Goal: Information Seeking & Learning: Learn about a topic

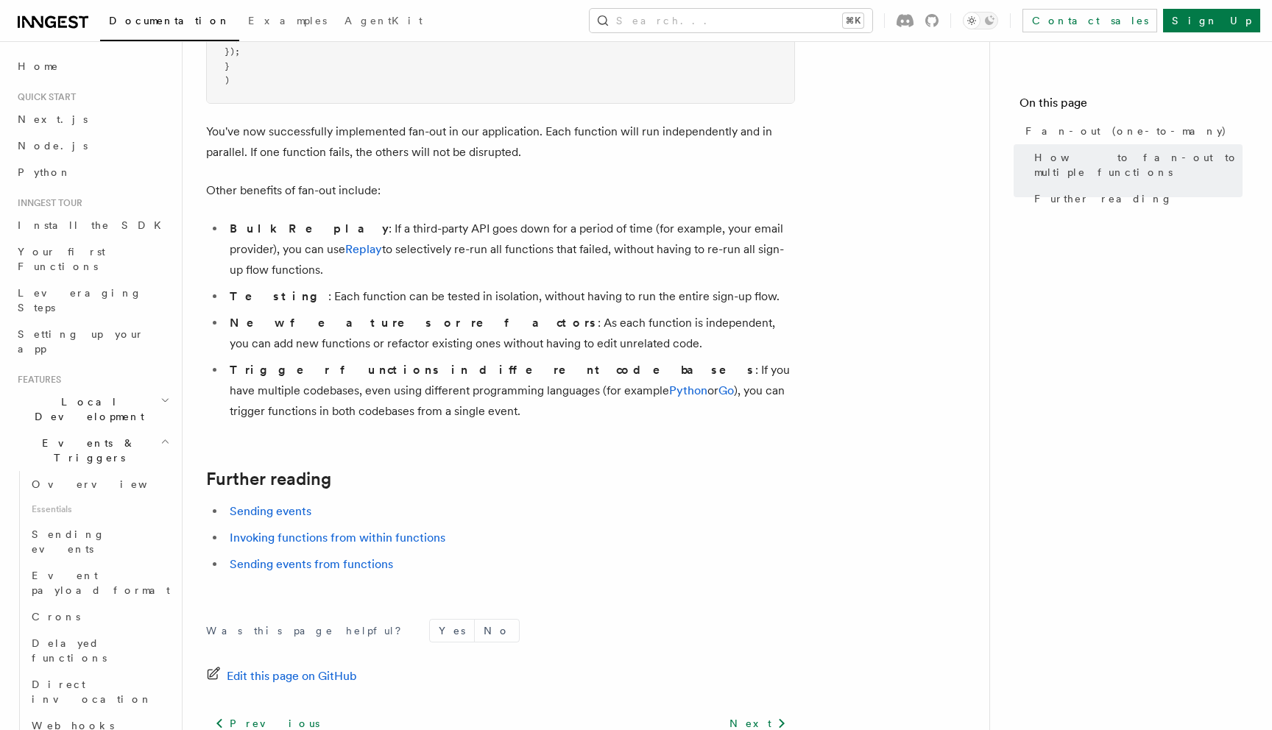
scroll to position [1806, 0]
click at [314, 528] on link "Invoking functions from within functions" at bounding box center [338, 535] width 216 height 14
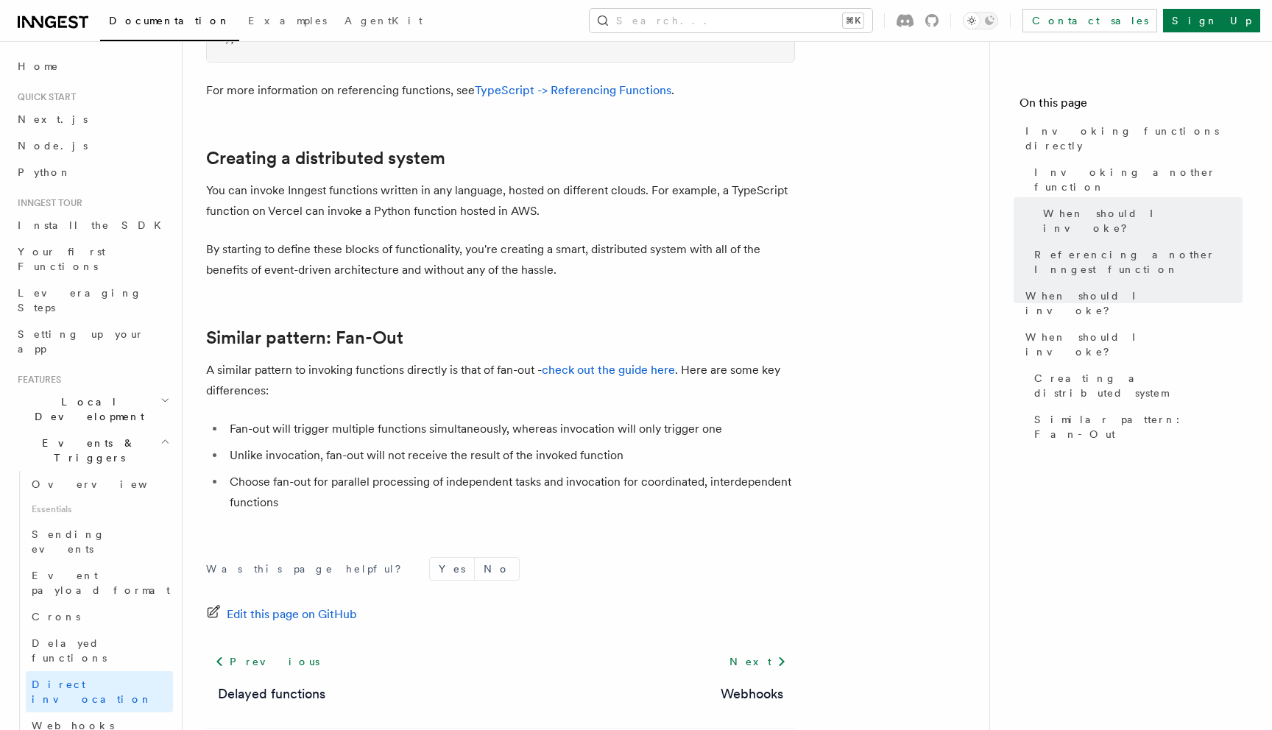
scroll to position [1994, 0]
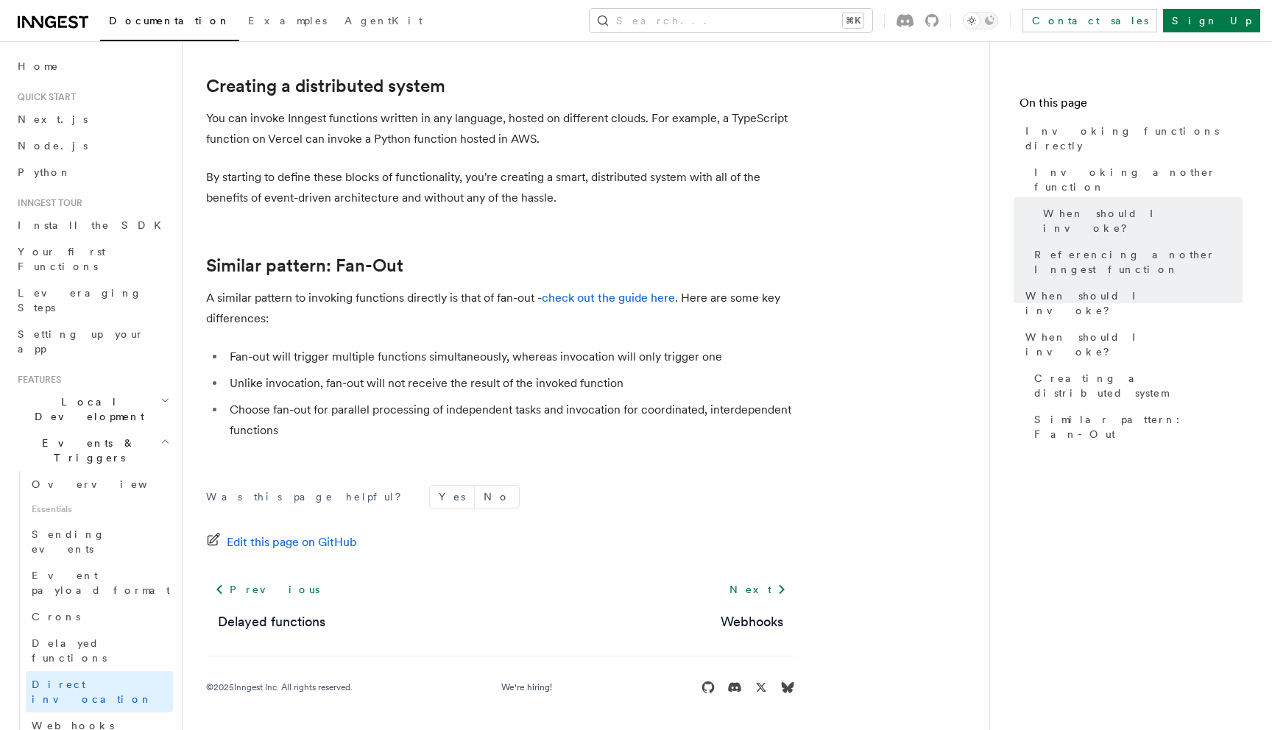
drag, startPoint x: 541, startPoint y: 434, endPoint x: 572, endPoint y: 434, distance: 30.9
click at [572, 434] on li "Choose fan-out for parallel processing of independent tasks and invocation for …" at bounding box center [510, 420] width 570 height 41
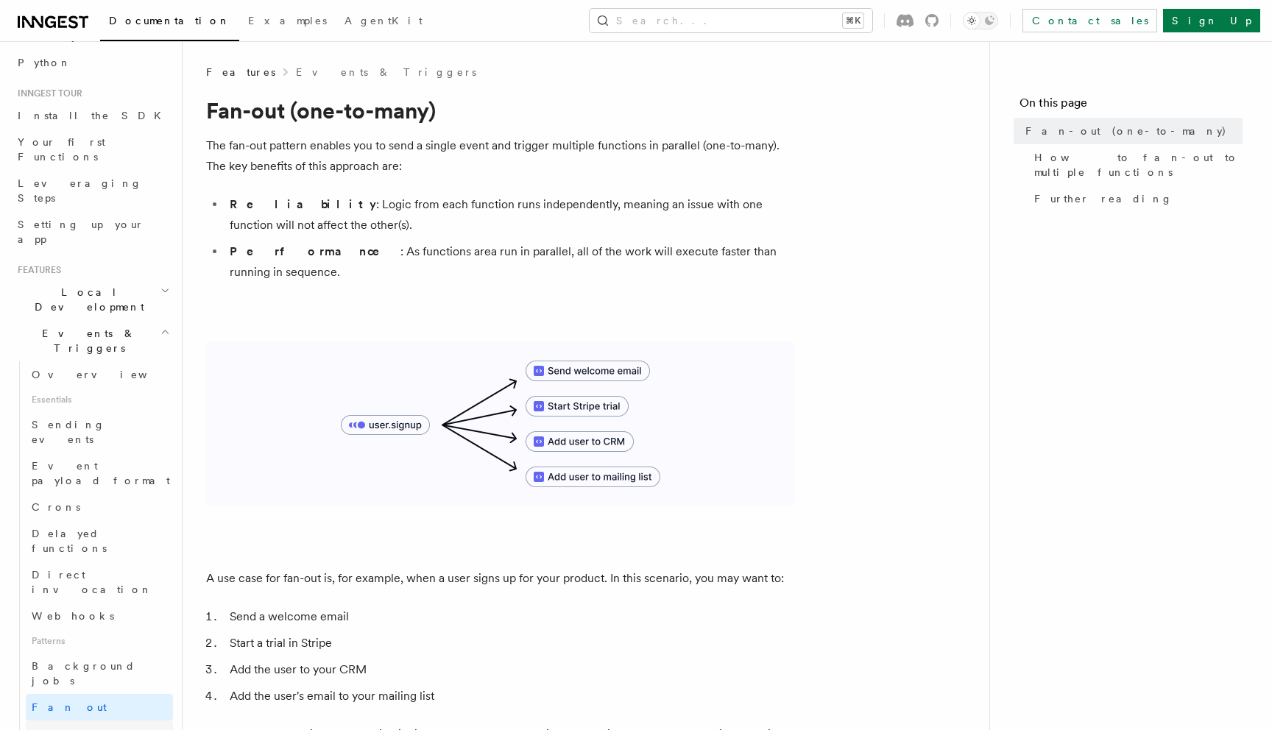
click at [110, 728] on span "Multiple triggers & wildcards" at bounding box center [101, 741] width 139 height 27
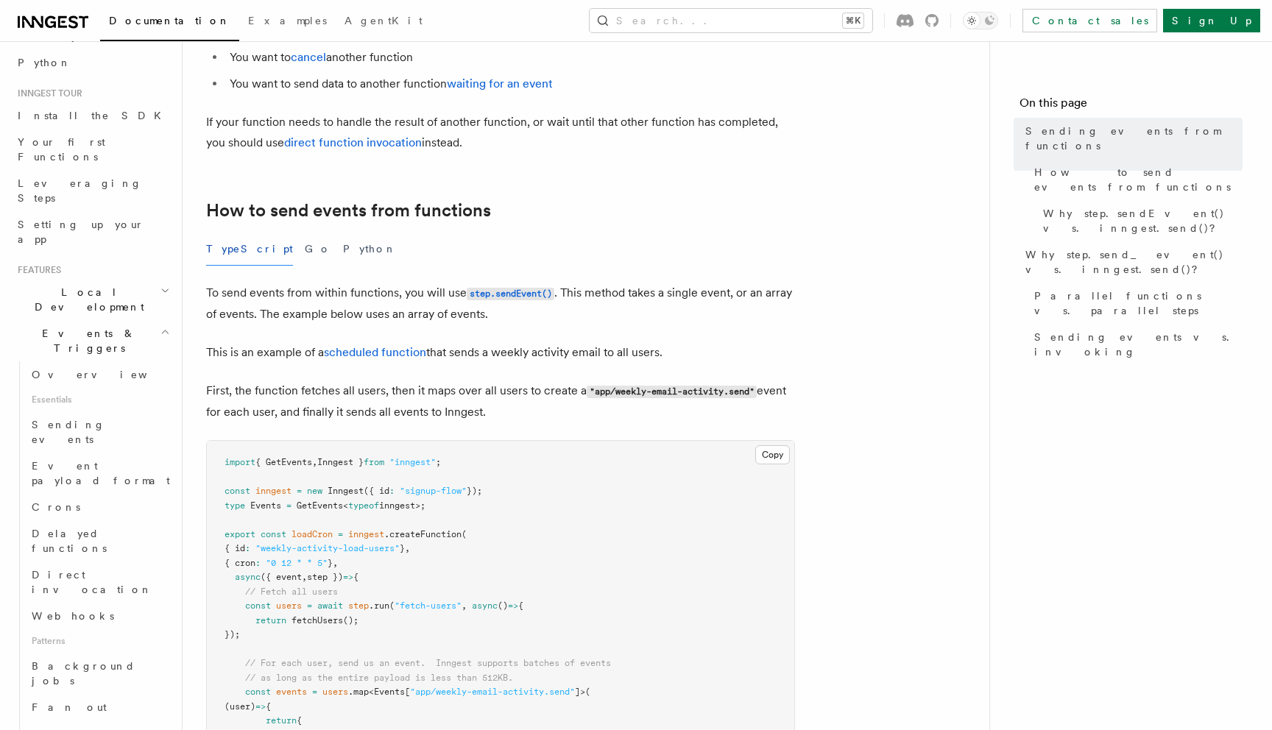
scroll to position [222, 0]
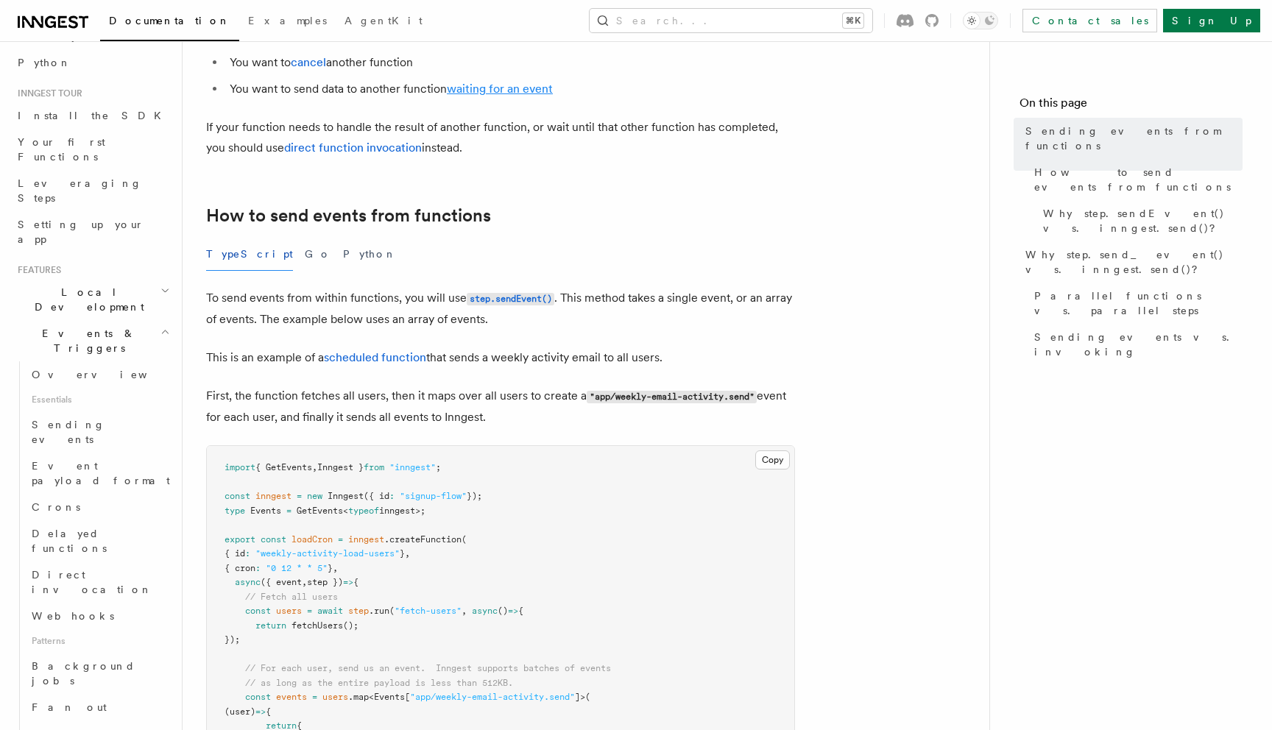
click at [510, 87] on link "waiting for an event" at bounding box center [500, 89] width 106 height 14
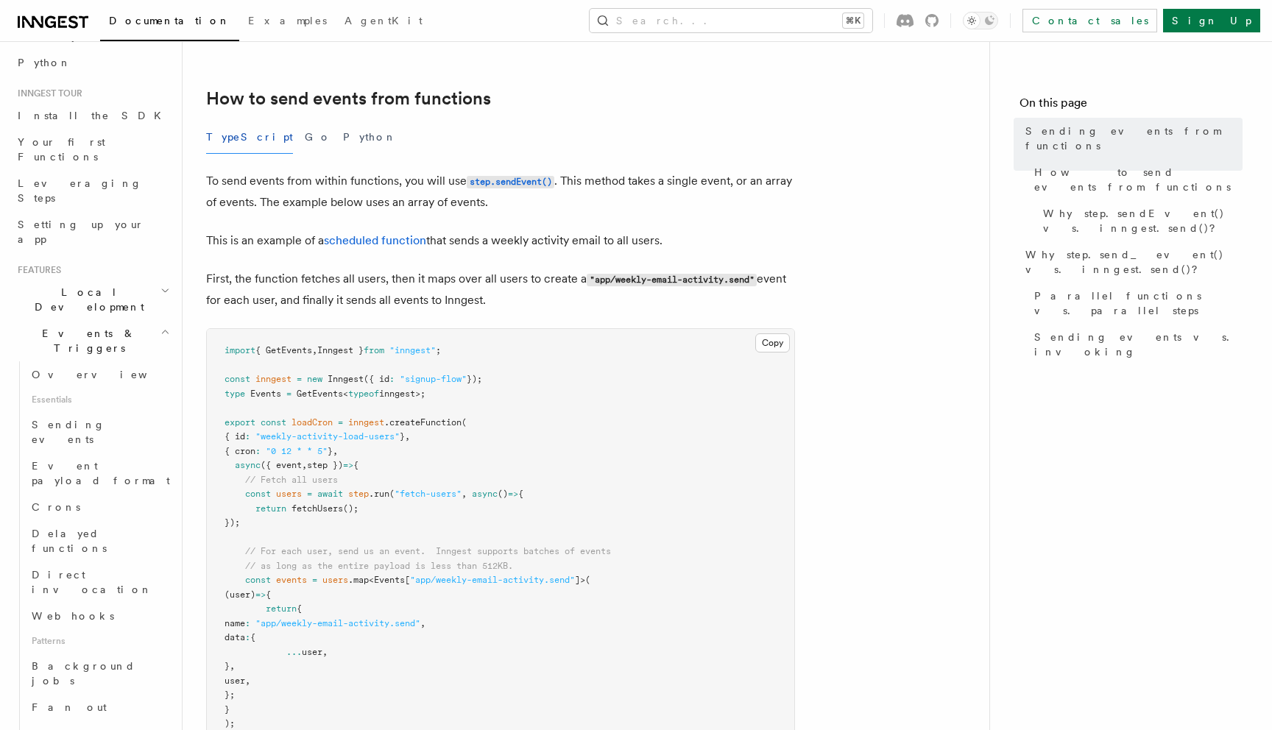
scroll to position [412, 0]
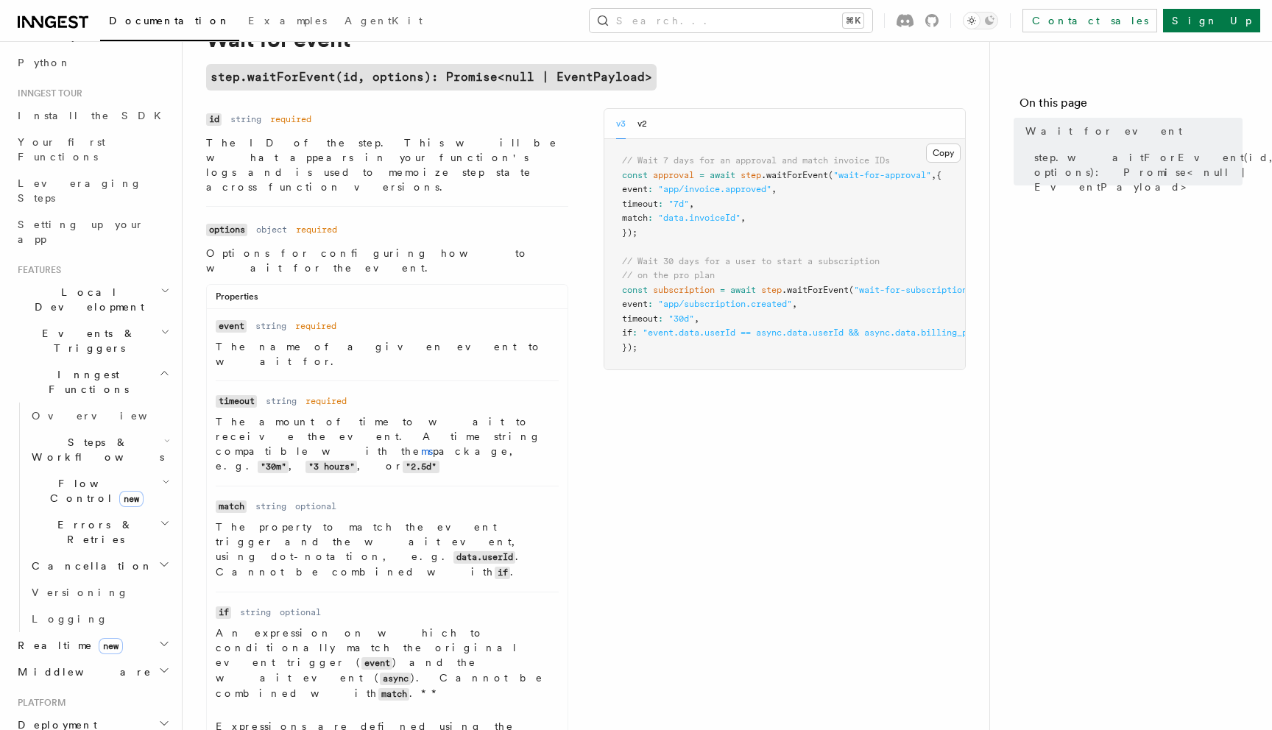
scroll to position [124, 0]
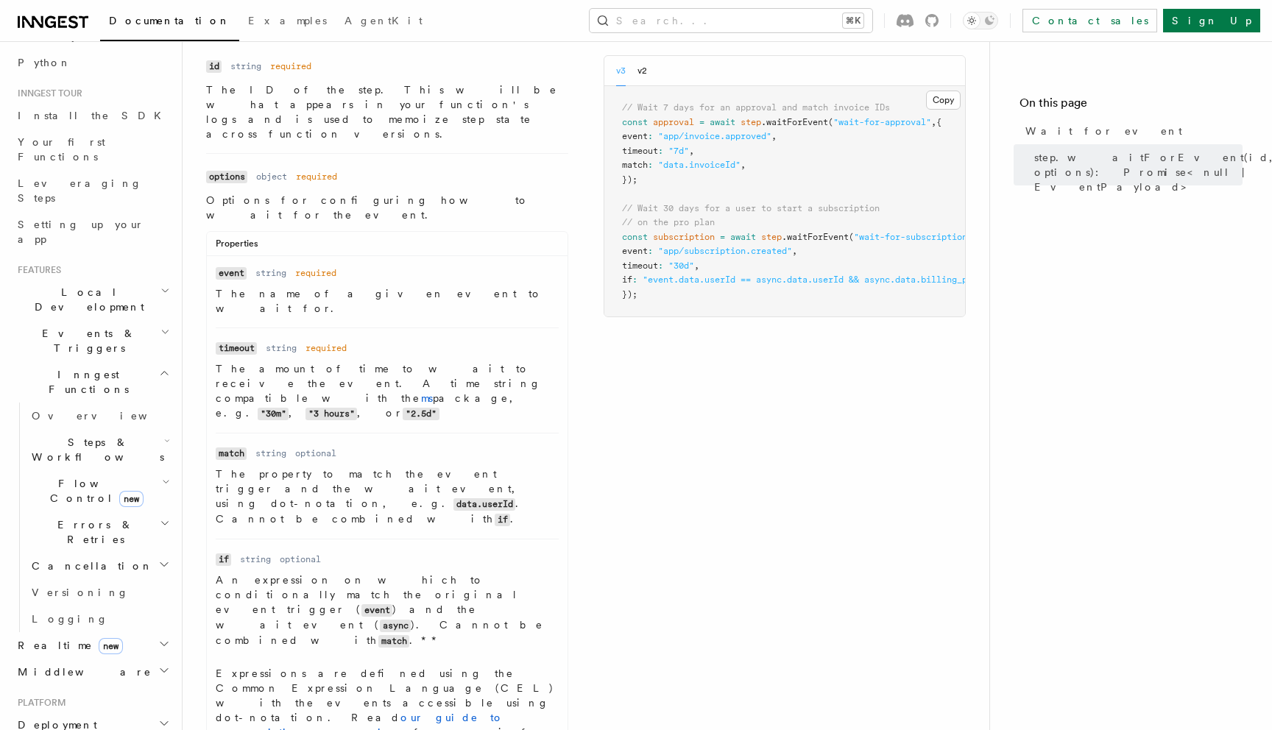
click at [162, 476] on icon "button" at bounding box center [166, 482] width 8 height 12
click at [105, 512] on link "Overview" at bounding box center [106, 525] width 133 height 27
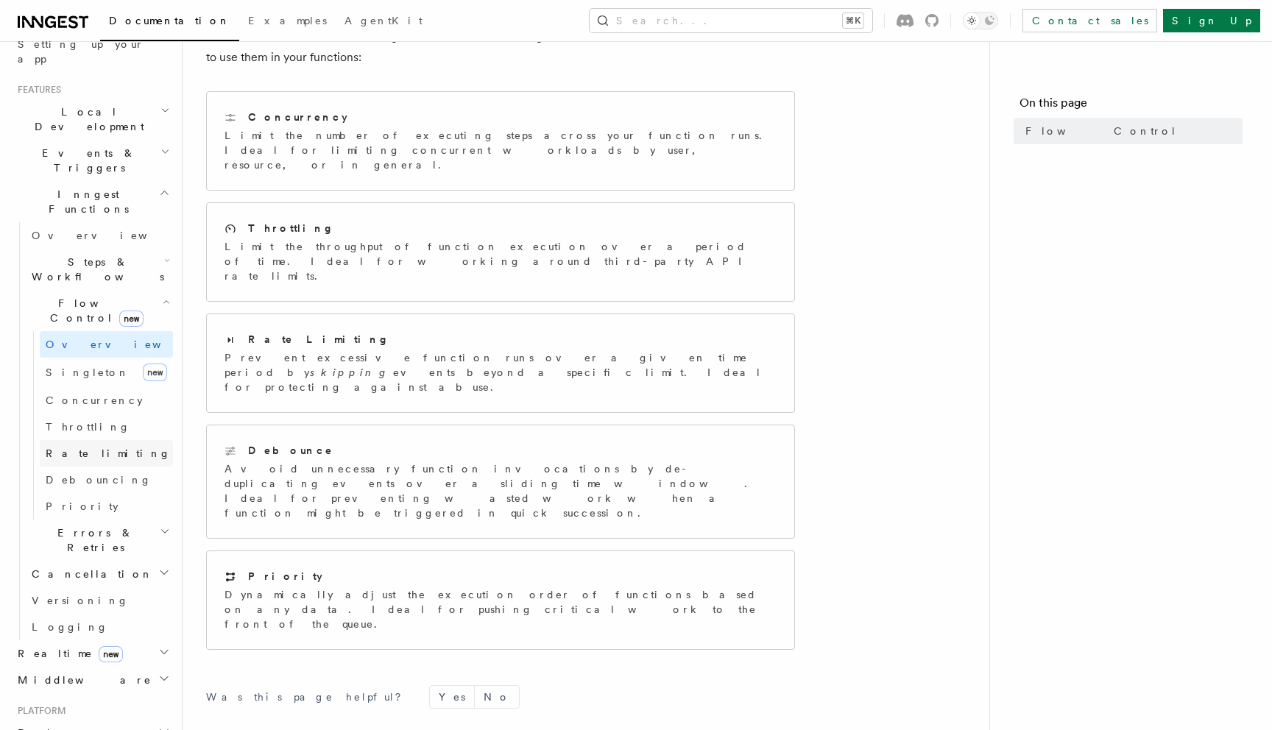
scroll to position [311, 0]
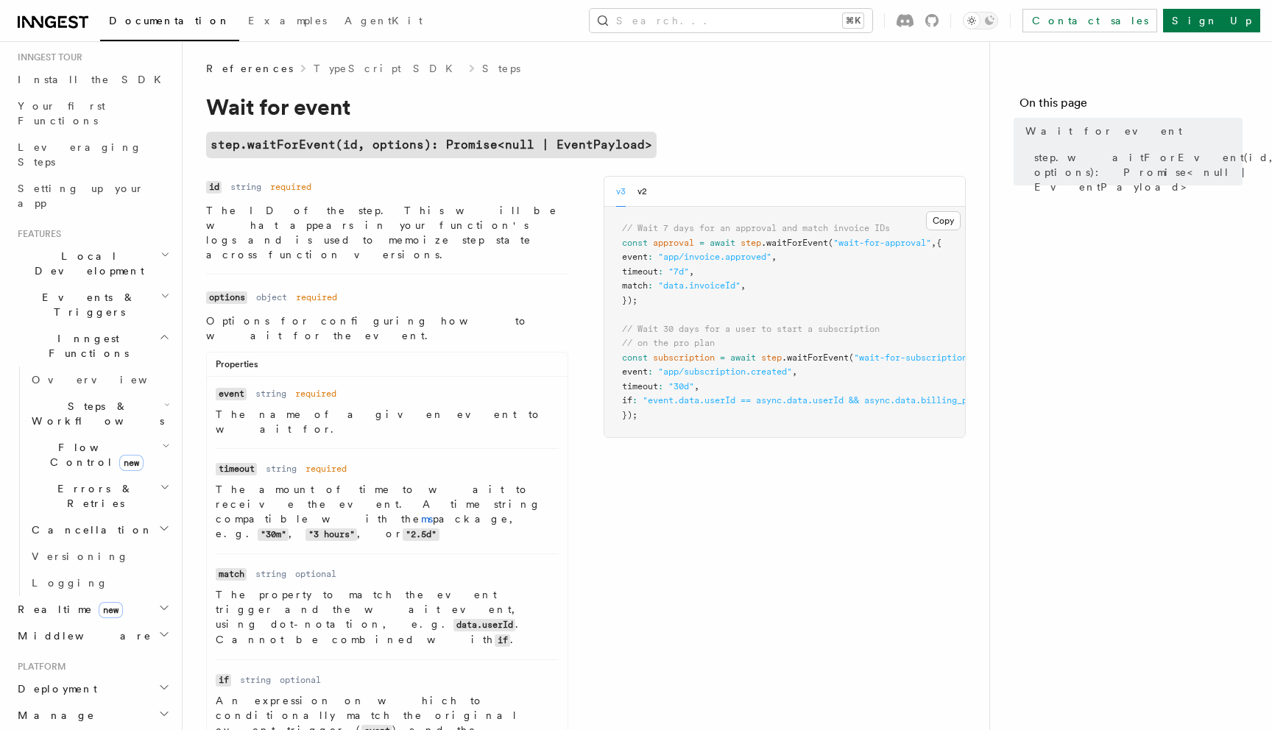
scroll to position [6, 0]
click at [123, 596] on h2 "Realtime new" at bounding box center [92, 609] width 161 height 27
click at [107, 657] on span "React hooks / Next.js" at bounding box center [97, 670] width 130 height 27
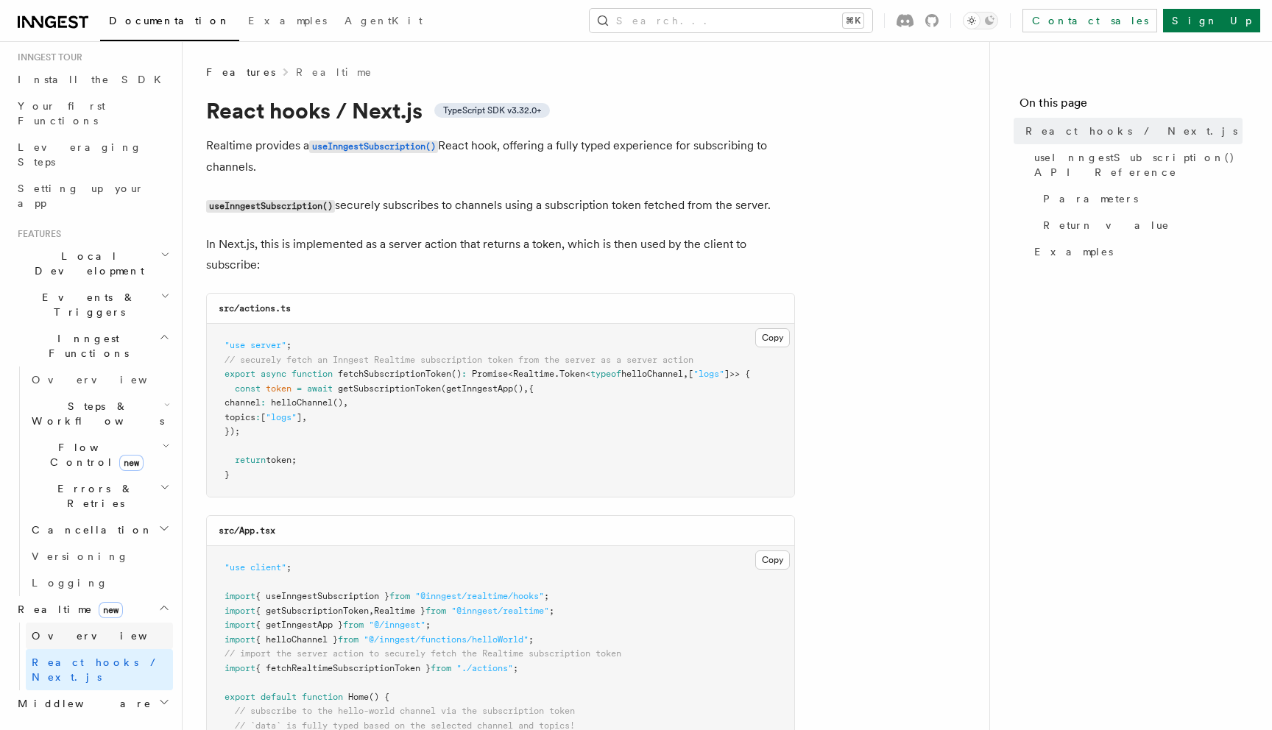
click at [120, 623] on link "Overview" at bounding box center [99, 636] width 147 height 27
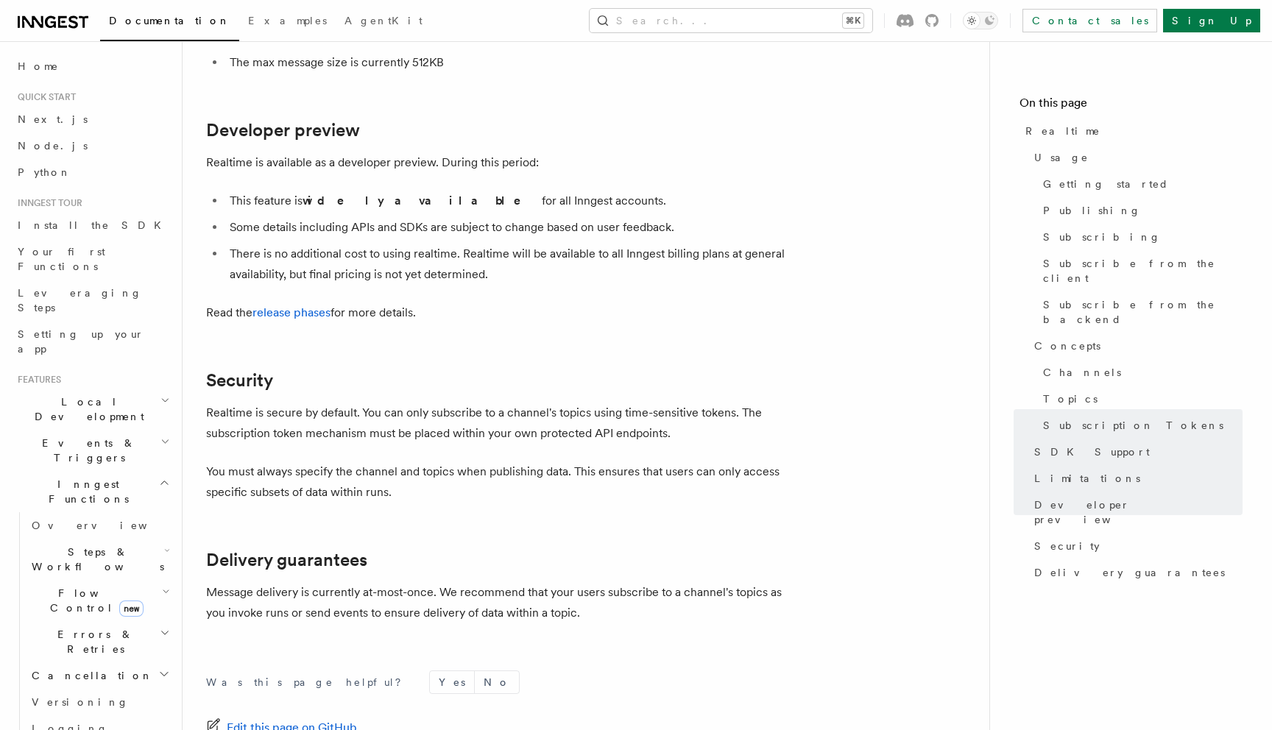
scroll to position [4879, 0]
